Goal: Information Seeking & Learning: Check status

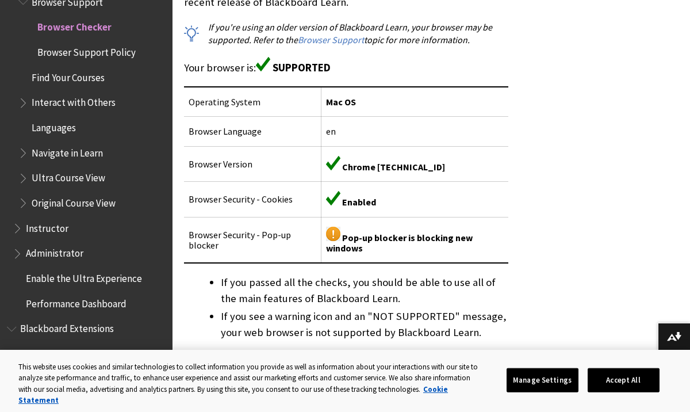
scroll to position [299, 0]
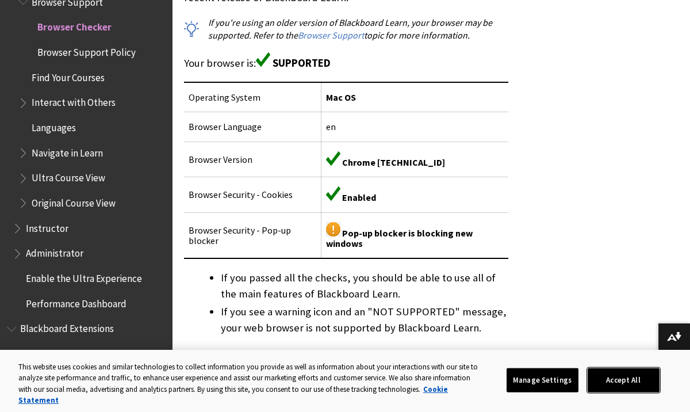
click at [610, 387] on button "Accept All" at bounding box center [623, 380] width 72 height 24
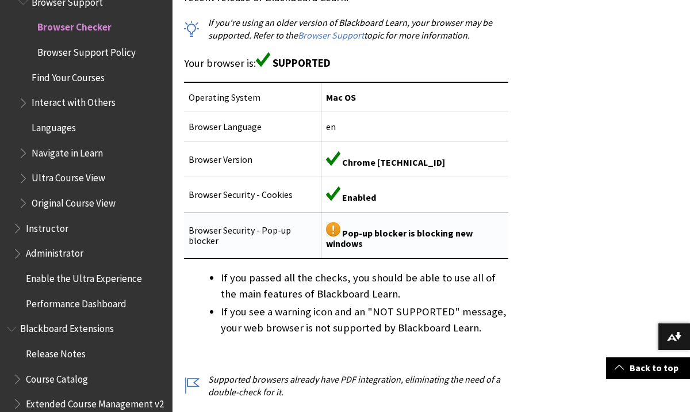
click at [334, 233] on img at bounding box center [333, 229] width 14 height 14
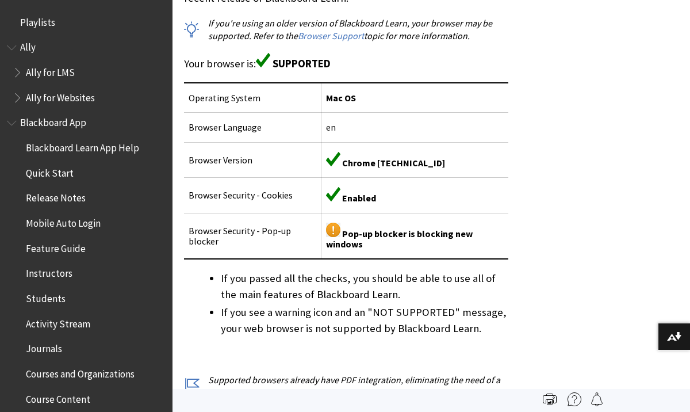
scroll to position [1232, 0]
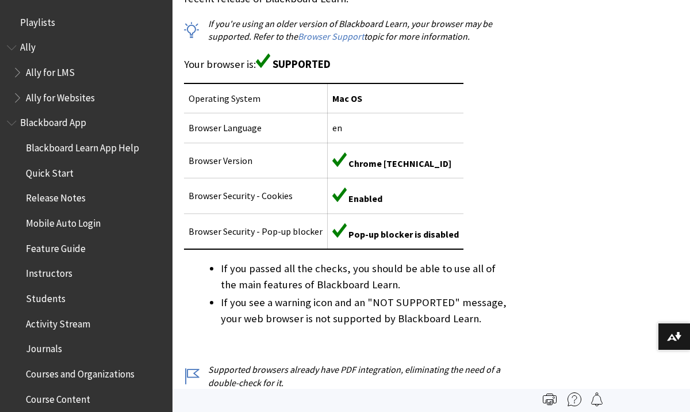
scroll to position [1232, 0]
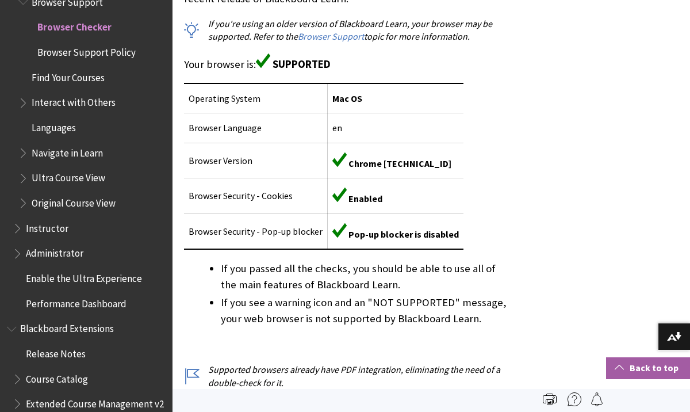
click at [628, 367] on link "Back to top" at bounding box center [648, 367] width 84 height 21
